Goal: Find specific page/section: Find specific page/section

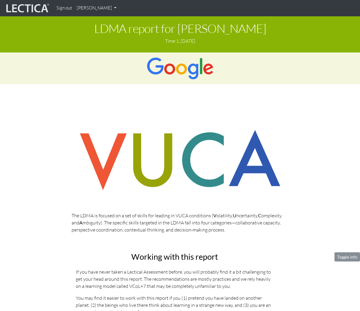
click at [106, 12] on link "[PERSON_NAME]" at bounding box center [96, 8] width 44 height 12
click at [95, 23] on link "My Profile" at bounding box center [103, 21] width 47 height 7
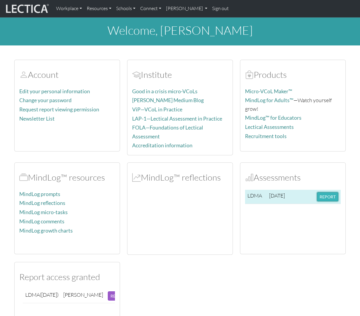
click at [323, 196] on button "REPORT" at bounding box center [327, 196] width 21 height 9
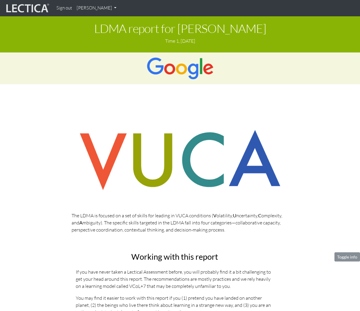
scroll to position [1, 0]
